Goal: Task Accomplishment & Management: Complete application form

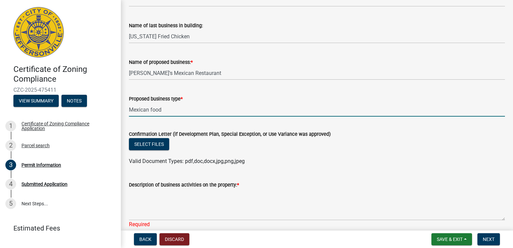
scroll to position [12, 0]
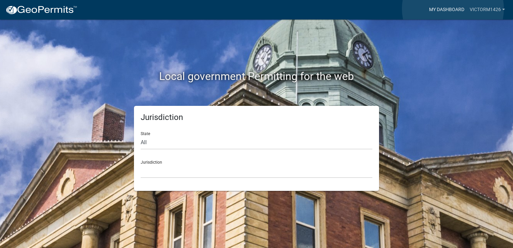
click at [453, 9] on link "My Dashboard" at bounding box center [446, 9] width 41 height 13
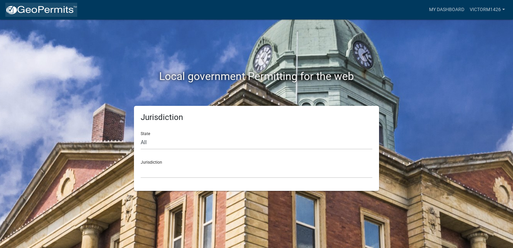
click at [30, 11] on img at bounding box center [41, 10] width 72 height 10
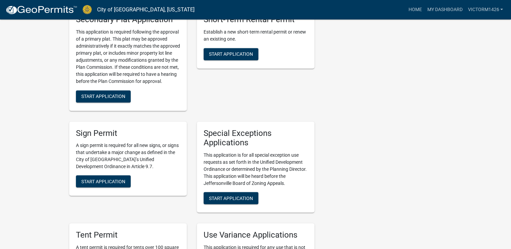
scroll to position [1146, 0]
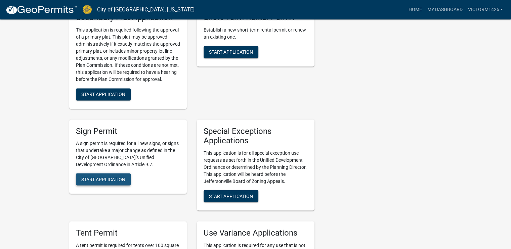
click at [102, 177] on span "Start Application" at bounding box center [103, 179] width 44 height 5
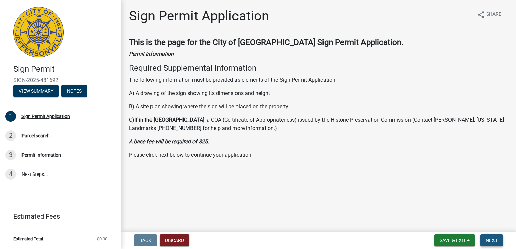
click at [494, 241] on span "Next" at bounding box center [491, 240] width 12 height 5
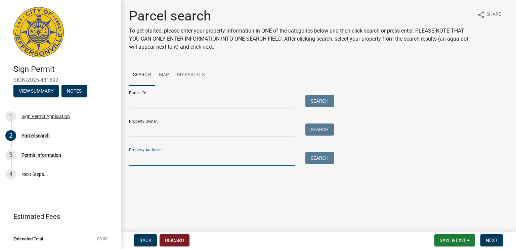
click at [147, 164] on input "Property Address:" at bounding box center [212, 159] width 166 height 14
type input "1426 e 10th st"
type input "[PERSON_NAME]"
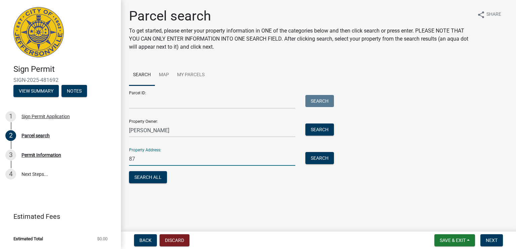
type input "8"
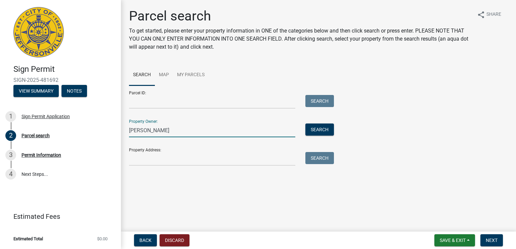
click at [175, 133] on input "[PERSON_NAME]" at bounding box center [212, 131] width 166 height 14
type input "V"
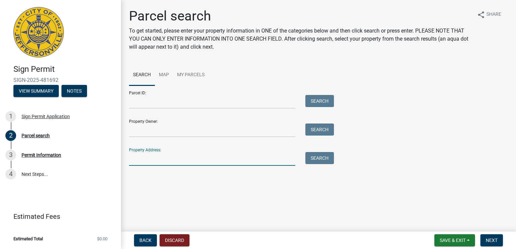
click at [168, 160] on input "Property Address:" at bounding box center [212, 159] width 166 height 14
click at [515, 162] on div "Parcel search To get started, please enter your property information in ONE of …" at bounding box center [318, 90] width 395 height 164
click at [173, 149] on div "Property Address: Search" at bounding box center [229, 154] width 201 height 23
click at [164, 158] on input "Property Address:" at bounding box center [212, 159] width 166 height 14
type input "1426 e 10th st"
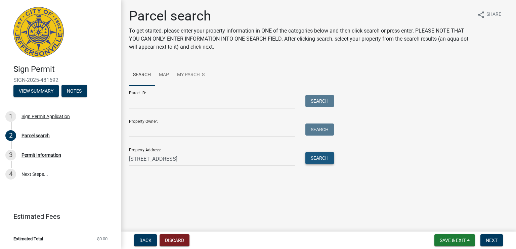
click at [325, 157] on button "Search" at bounding box center [319, 158] width 29 height 12
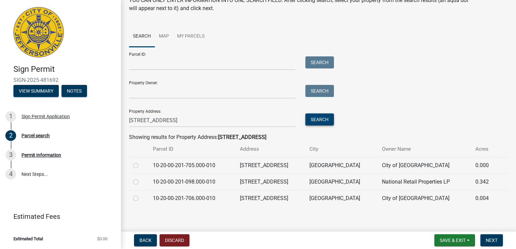
scroll to position [42, 0]
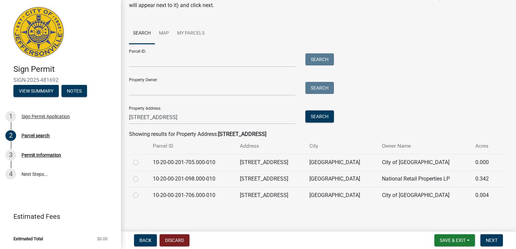
click at [400, 179] on td "National Retail Properties LP" at bounding box center [425, 179] width 94 height 16
click at [141, 175] on label at bounding box center [141, 175] width 0 height 0
click at [141, 178] on input "radio" at bounding box center [143, 177] width 4 height 4
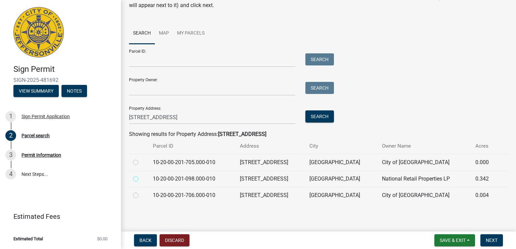
radio input "true"
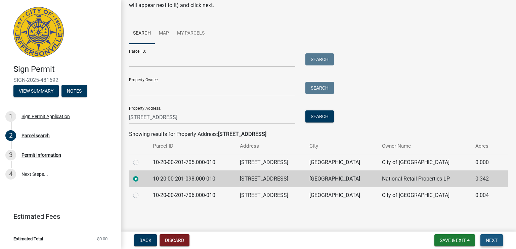
click at [488, 241] on span "Next" at bounding box center [491, 240] width 12 height 5
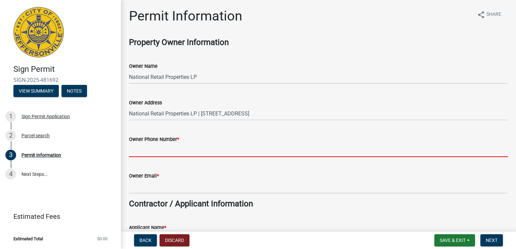
click at [140, 155] on input "Owner Phone Number *" at bounding box center [318, 150] width 379 height 14
type input "4027186498"
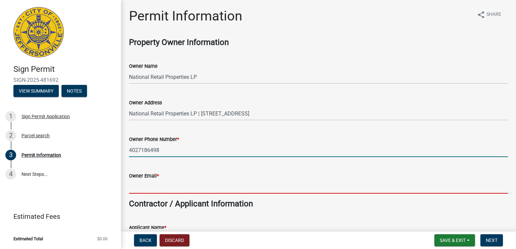
type input "victorm450@gmail.com"
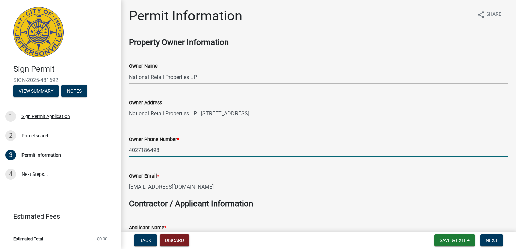
type input "4027391156"
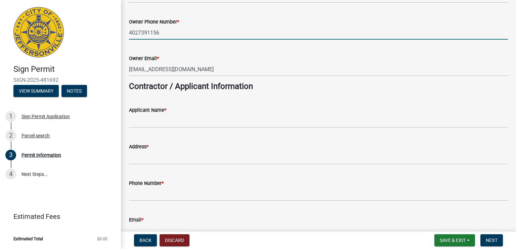
scroll to position [121, 0]
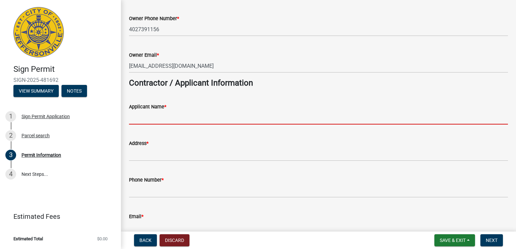
click at [149, 119] on input "Applicant Name *" at bounding box center [318, 118] width 379 height 14
type input "v"
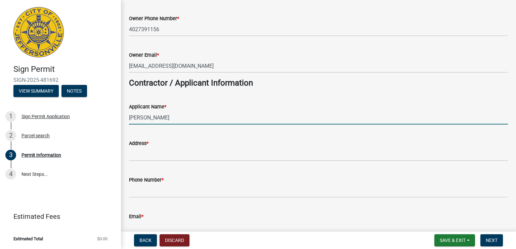
type input "[PERSON_NAME]"
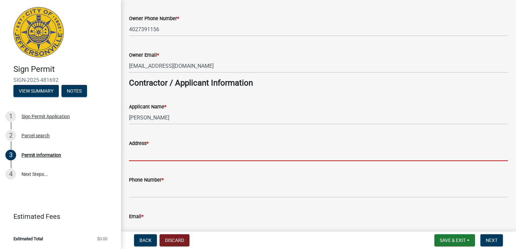
click at [147, 157] on input "Address *" at bounding box center [318, 154] width 379 height 14
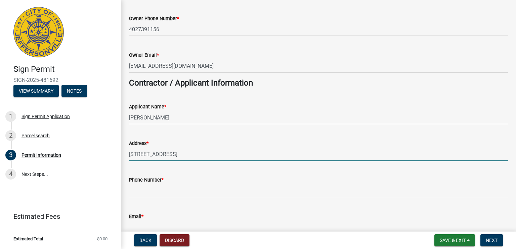
type input "1426 e 10th st"
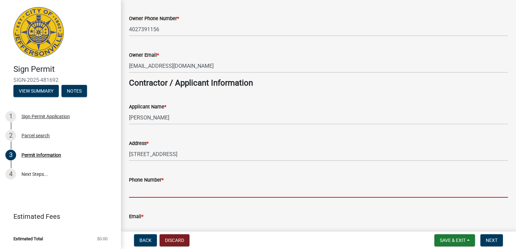
click at [269, 192] on input "Phone Number *" at bounding box center [318, 191] width 379 height 14
click at [157, 196] on input "Phone Number *" at bounding box center [318, 191] width 379 height 14
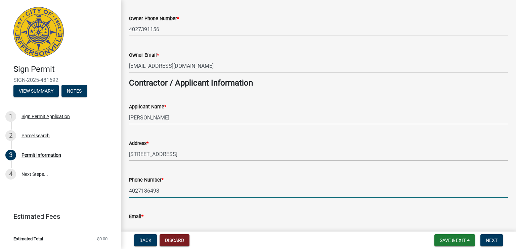
type input "4027186498"
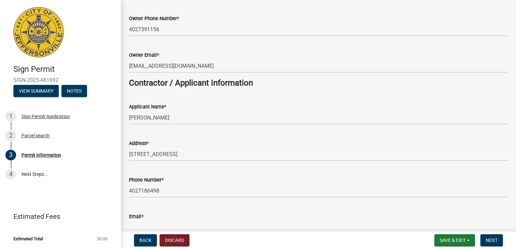
click at [168, 228] on input "Email *" at bounding box center [318, 228] width 379 height 14
type input "victorm450@gmail.com"
type input "Leonardos Mexican Restaurant . javic Ll"
type input "[EMAIL_ADDRESS][DOMAIN_NAME]"
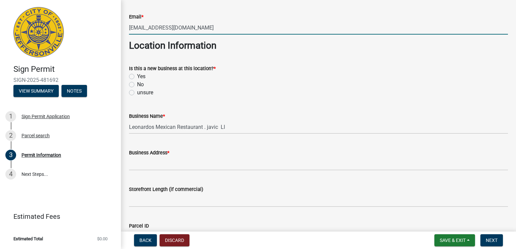
scroll to position [322, 0]
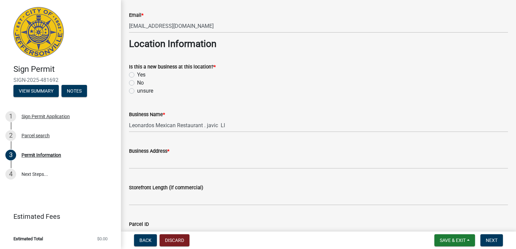
click at [137, 92] on label "unsure" at bounding box center [145, 91] width 16 height 8
click at [137, 91] on input "unsure" at bounding box center [139, 89] width 4 height 4
radio input "true"
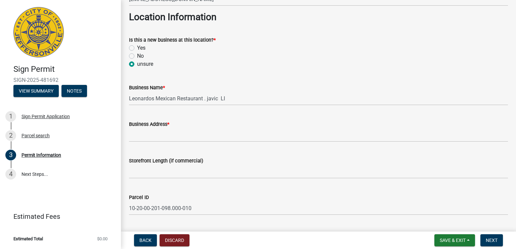
scroll to position [363, 0]
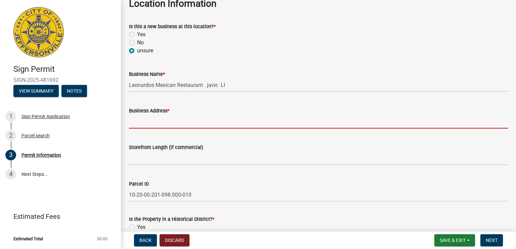
click at [157, 124] on input "Business Address *" at bounding box center [318, 122] width 379 height 14
type input "1426 e 10th st"
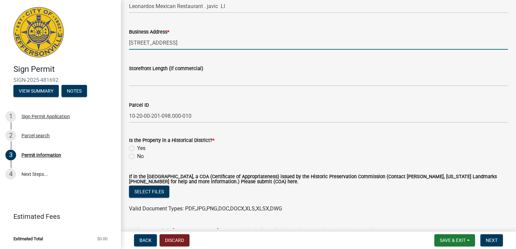
scroll to position [457, 0]
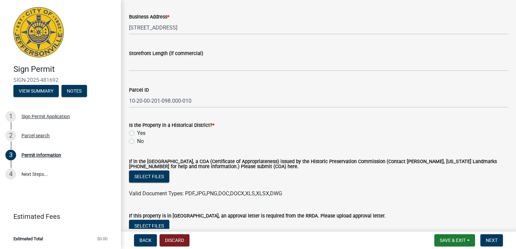
click at [137, 143] on label "No" at bounding box center [140, 141] width 7 height 8
click at [137, 142] on input "No" at bounding box center [139, 139] width 4 height 4
radio input "true"
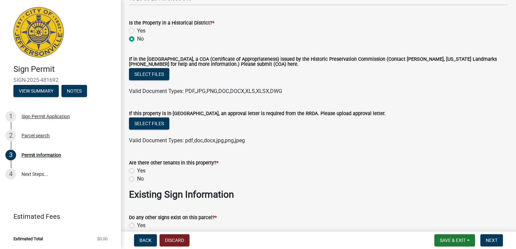
scroll to position [564, 0]
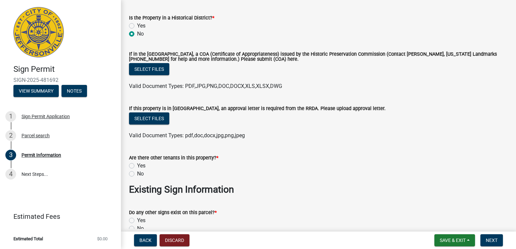
click at [137, 174] on label "No" at bounding box center [140, 174] width 7 height 8
click at [137, 174] on input "No" at bounding box center [139, 172] width 4 height 4
radio input "true"
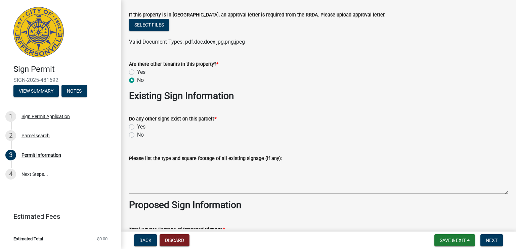
scroll to position [658, 0]
click at [137, 135] on label "No" at bounding box center [140, 135] width 7 height 8
click at [137, 135] on input "No" at bounding box center [139, 133] width 4 height 4
radio input "true"
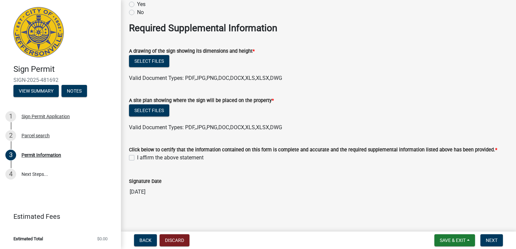
scroll to position [1152, 0]
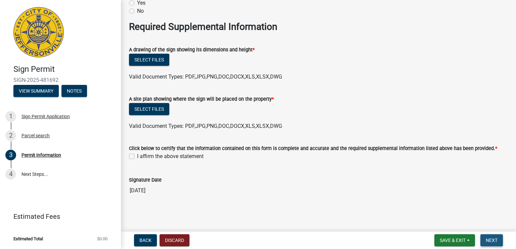
click at [492, 239] on span "Next" at bounding box center [491, 240] width 12 height 5
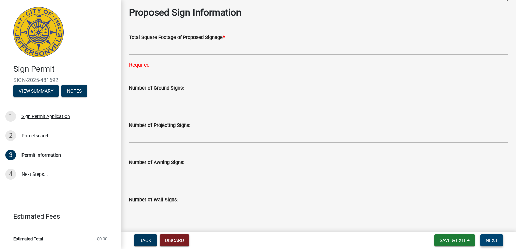
scroll to position [843, 0]
